Goal: Task Accomplishment & Management: Manage account settings

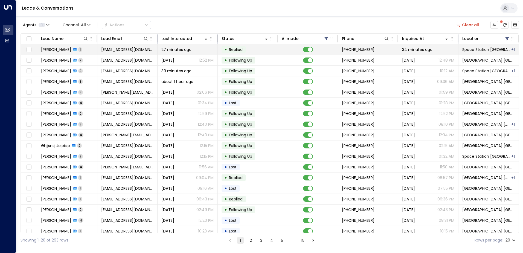
click at [122, 52] on td "[EMAIL_ADDRESS][DOMAIN_NAME]" at bounding box center [127, 49] width 60 height 10
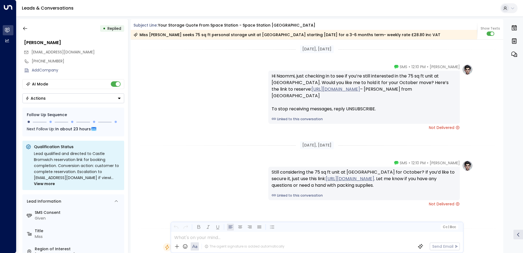
click at [46, 99] on button "Actions" at bounding box center [73, 98] width 102 height 10
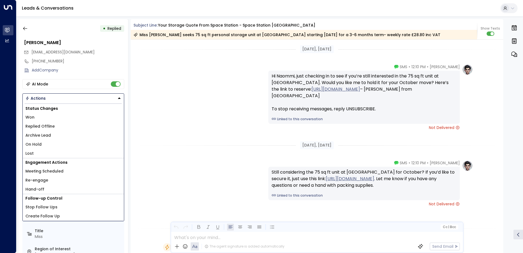
click at [31, 153] on span "Lost" at bounding box center [29, 153] width 8 height 6
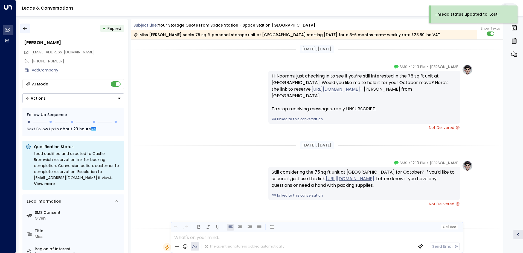
click at [27, 27] on icon "button" at bounding box center [24, 28] width 5 height 5
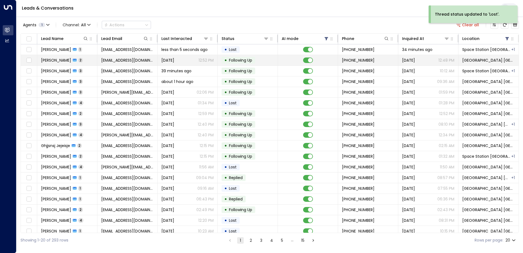
click at [131, 57] on td "[EMAIL_ADDRESS][DOMAIN_NAME]" at bounding box center [127, 60] width 60 height 10
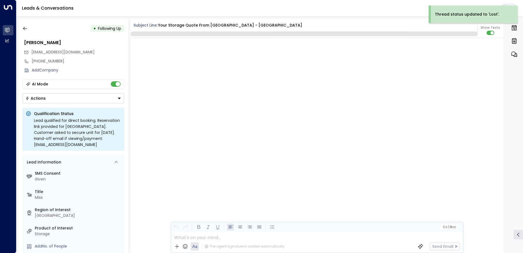
scroll to position [803, 0]
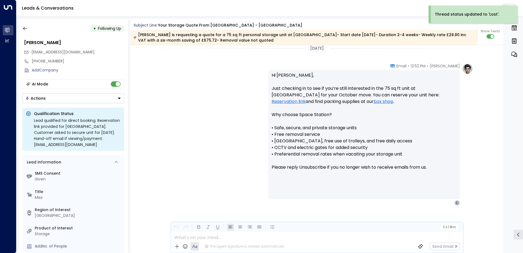
click at [49, 99] on button "Actions" at bounding box center [73, 98] width 102 height 10
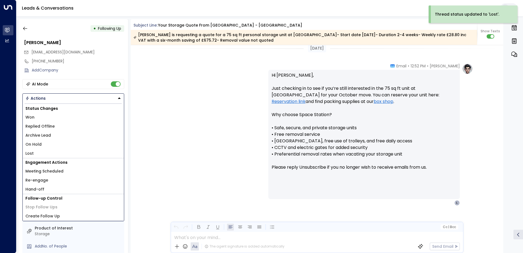
click at [40, 154] on li "Lost" at bounding box center [73, 153] width 101 height 9
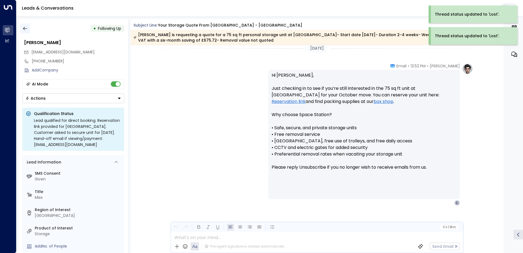
click at [29, 25] on button "button" at bounding box center [25, 29] width 10 height 10
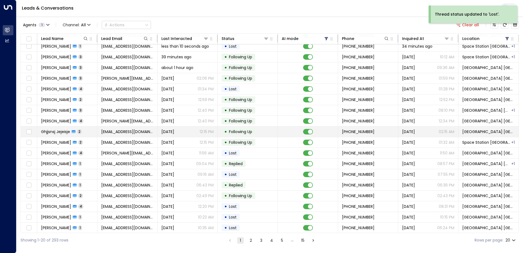
scroll to position [27, 0]
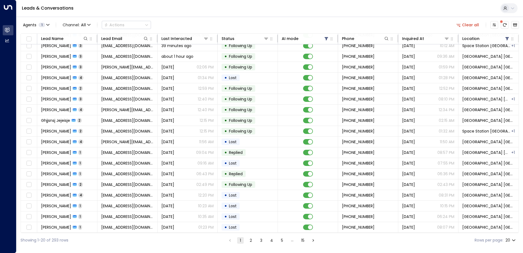
click at [249, 239] on button "2" at bounding box center [250, 240] width 7 height 7
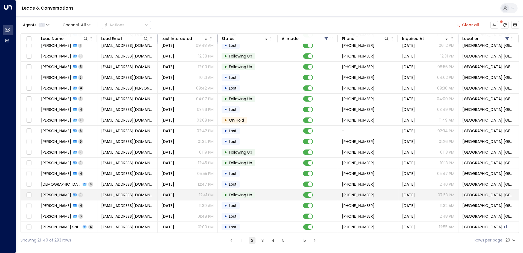
scroll to position [27, 0]
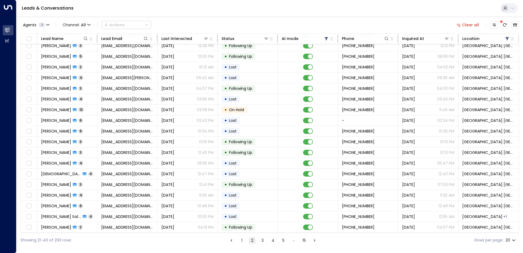
click at [241, 239] on button "1" at bounding box center [241, 240] width 7 height 7
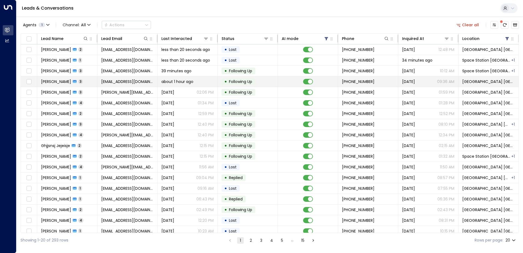
click at [172, 84] on span "about 1 hour ago" at bounding box center [177, 81] width 32 height 5
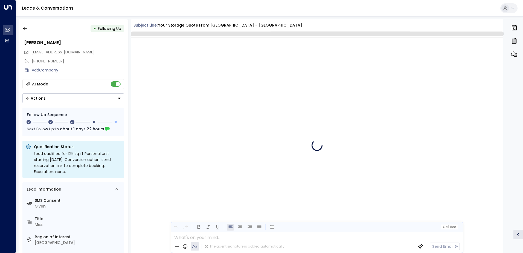
scroll to position [614, 0]
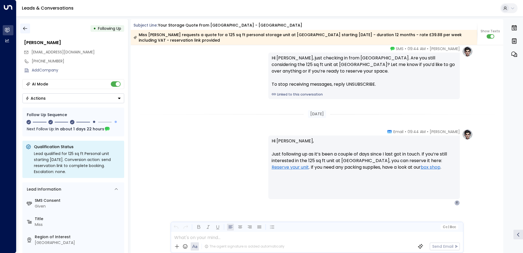
click at [28, 30] on button "button" at bounding box center [25, 29] width 10 height 10
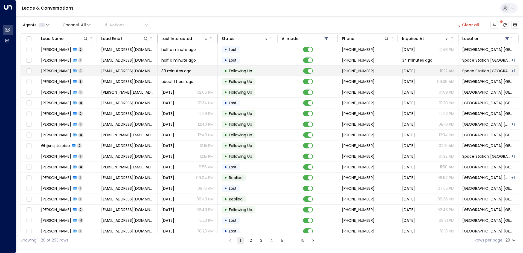
click at [73, 69] on icon at bounding box center [75, 71] width 4 height 4
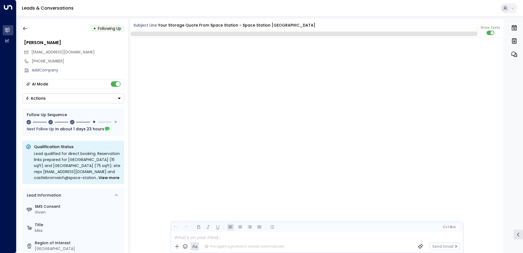
scroll to position [614, 0]
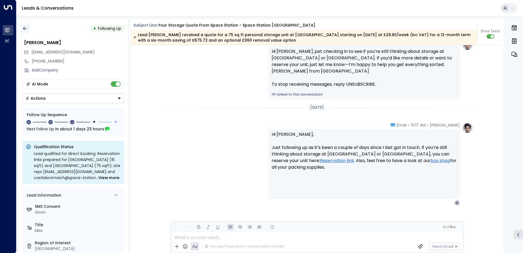
click at [24, 24] on button "button" at bounding box center [25, 29] width 10 height 10
